Goal: Find contact information: Find contact information

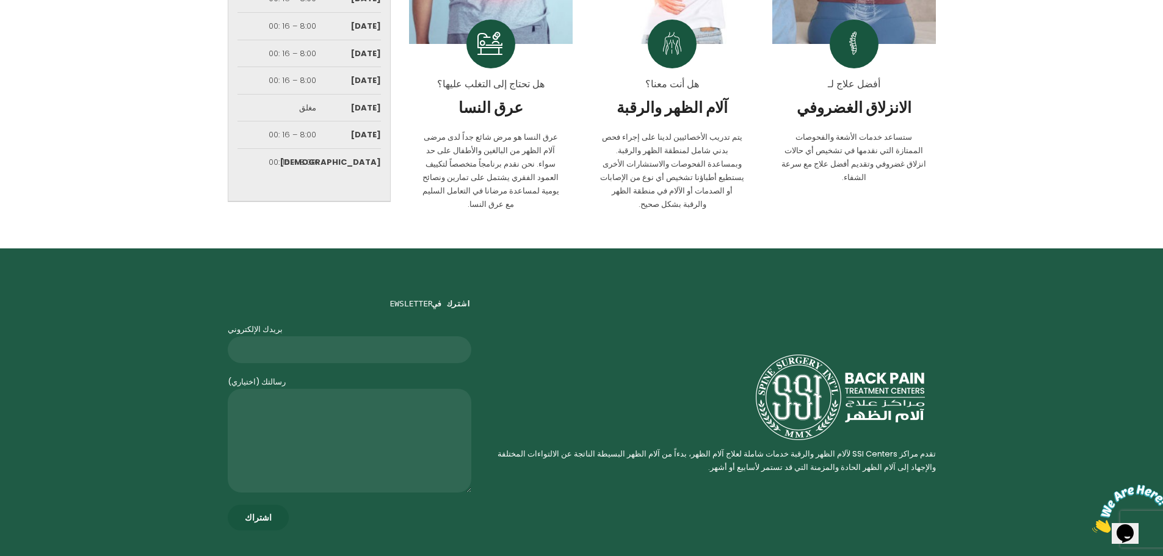
click at [590, 354] on div at bounding box center [711, 398] width 449 height 88
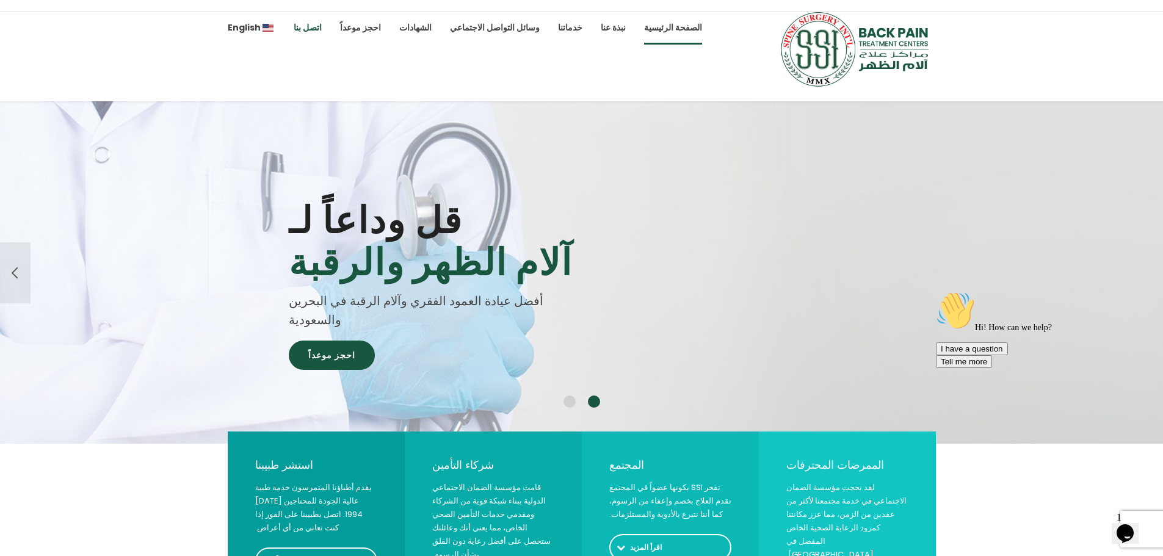
click at [302, 26] on link "اتصل بنا" at bounding box center [308, 28] width 28 height 34
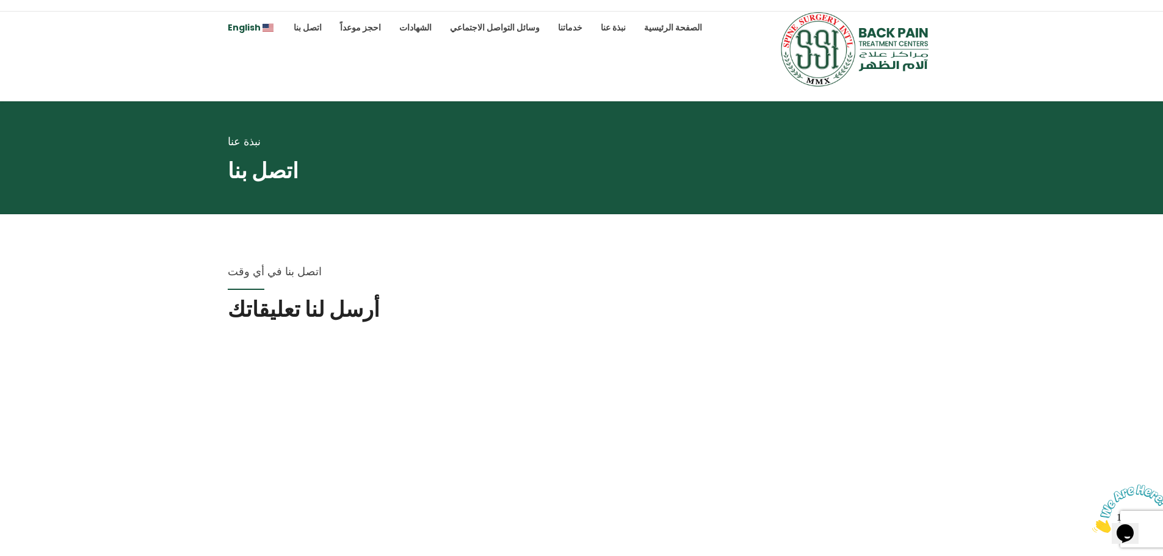
click at [237, 29] on span "English" at bounding box center [244, 27] width 33 height 12
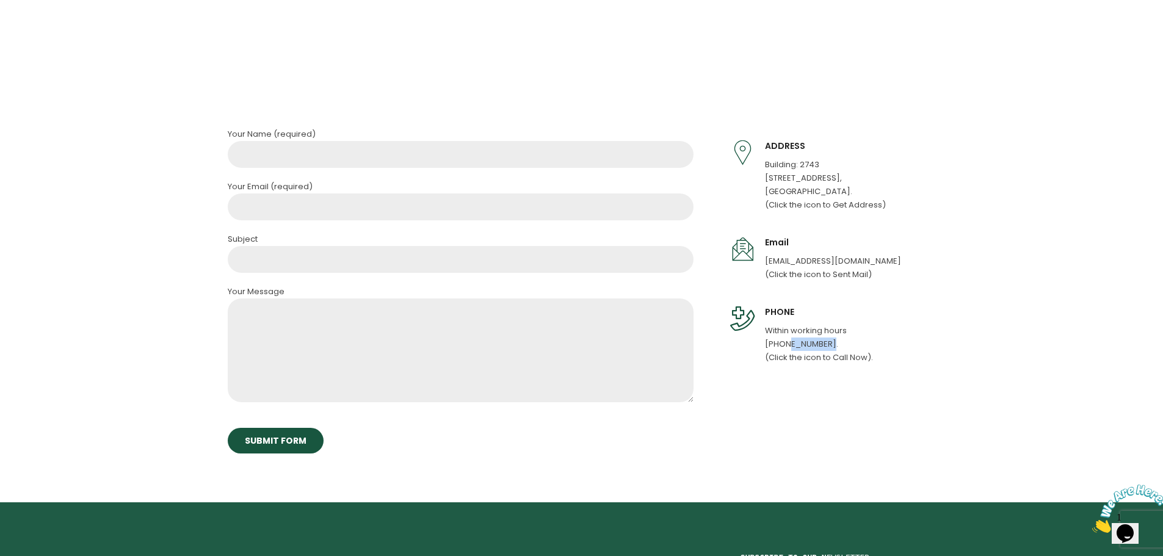
drag, startPoint x: 827, startPoint y: 344, endPoint x: 788, endPoint y: 344, distance: 39.1
click at [788, 344] on p "Within working hours +973 3315-9660. (Click the icon to Call Now)." at bounding box center [819, 344] width 108 height 40
copy p "3315-9660"
